Goal: Task Accomplishment & Management: Manage account settings

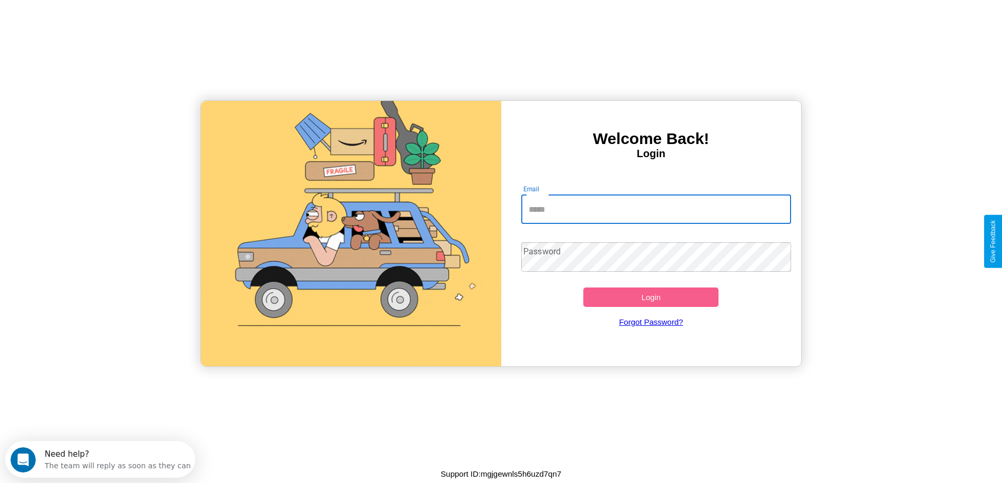
click at [656, 209] on input "Email" at bounding box center [656, 209] width 270 height 29
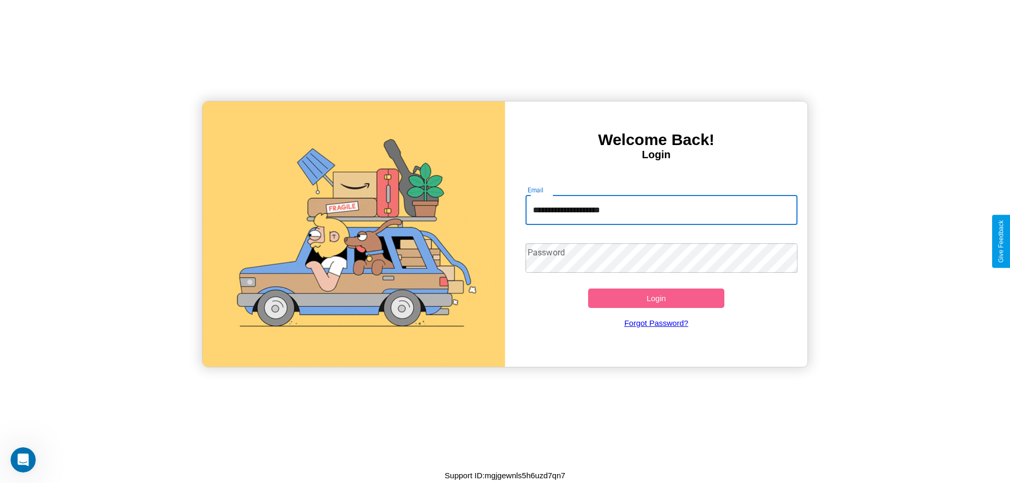
type input "**********"
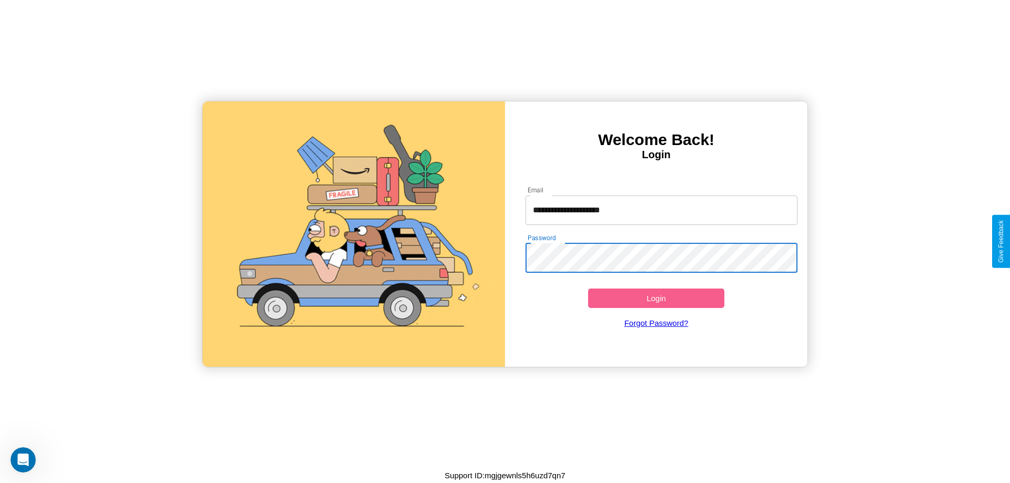
click at [656, 298] on button "Login" at bounding box center [656, 298] width 136 height 19
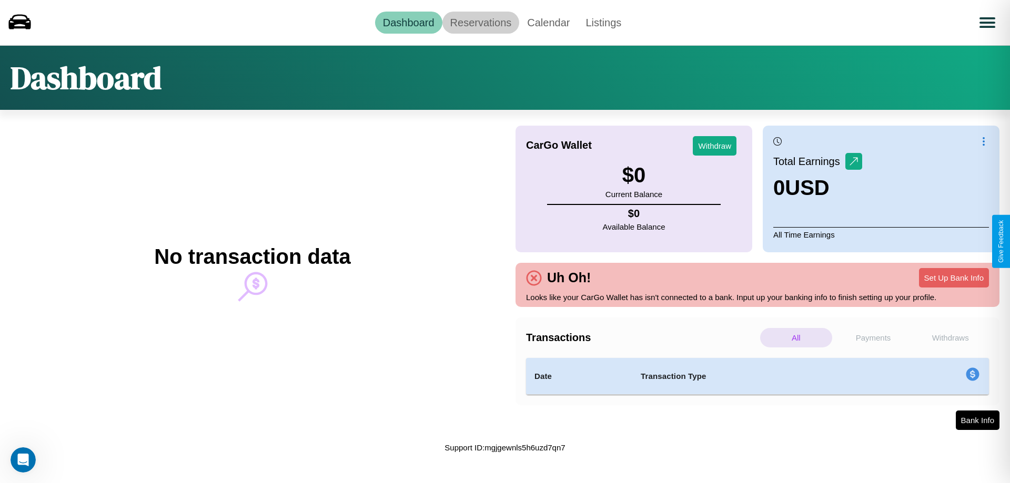
click at [480, 22] on link "Reservations" at bounding box center [480, 23] width 77 height 22
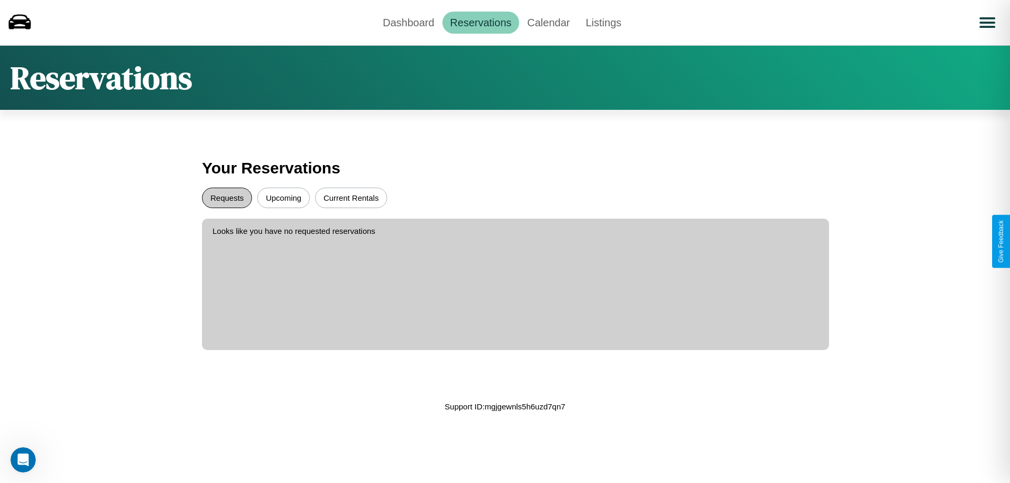
click at [227, 198] on button "Requests" at bounding box center [227, 198] width 50 height 21
click at [283, 198] on button "Upcoming" at bounding box center [283, 198] width 53 height 21
click at [548, 22] on link "Calendar" at bounding box center [548, 23] width 58 height 22
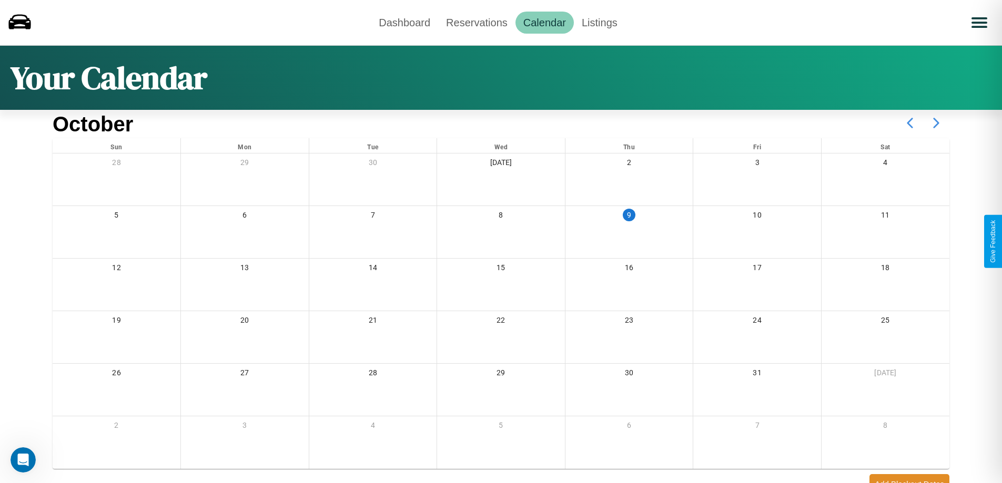
click at [936, 123] on icon at bounding box center [936, 123] width 26 height 26
click at [404, 22] on link "Dashboard" at bounding box center [404, 23] width 67 height 22
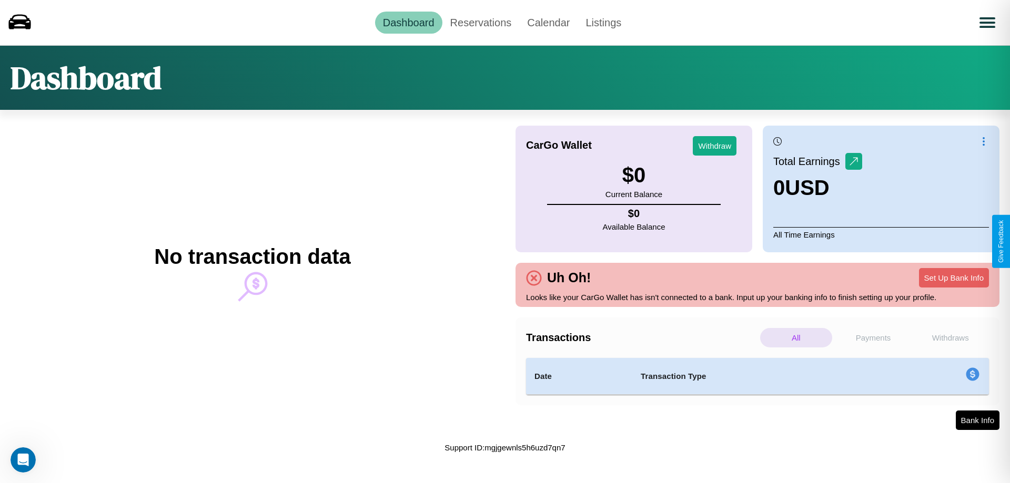
click at [796, 338] on p "All" at bounding box center [796, 337] width 72 height 19
